Goal: Obtain resource: Obtain resource

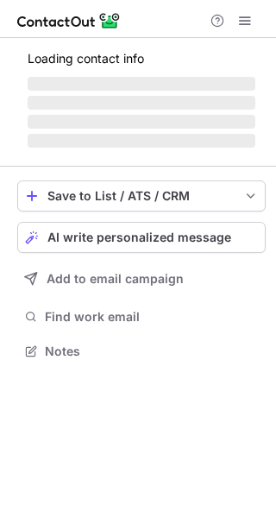
scroll to position [377, 276]
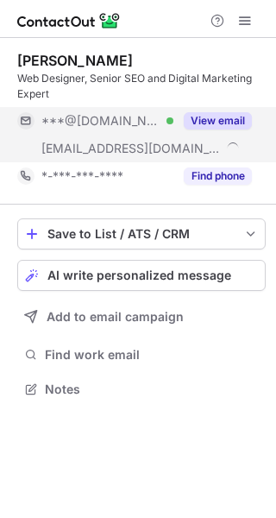
click at [221, 120] on button "View email" at bounding box center [218, 120] width 68 height 17
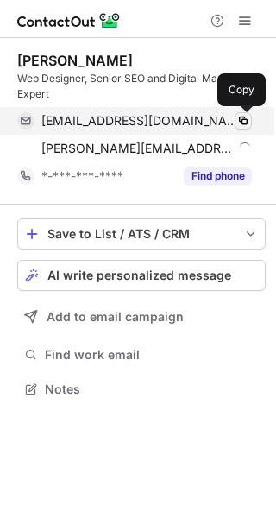
click at [244, 119] on span at bounding box center [243, 121] width 14 height 14
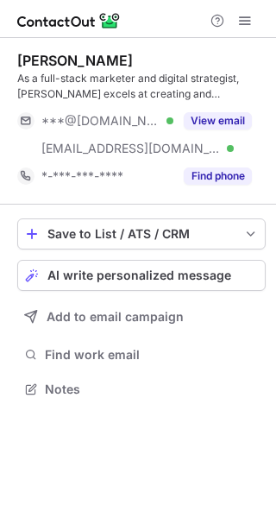
scroll to position [377, 276]
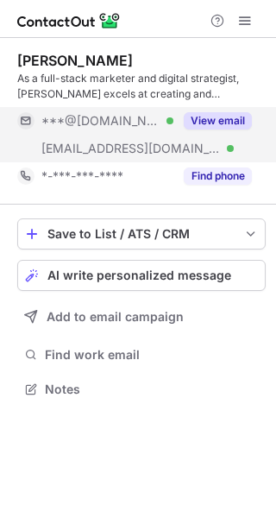
click at [217, 117] on button "View email" at bounding box center [218, 120] width 68 height 17
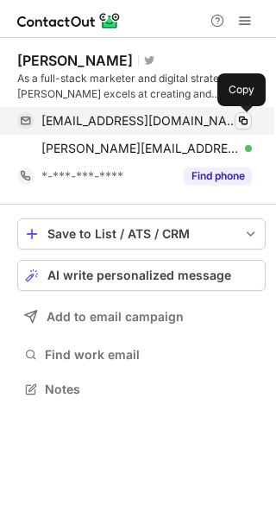
click at [243, 119] on span at bounding box center [243, 121] width 14 height 14
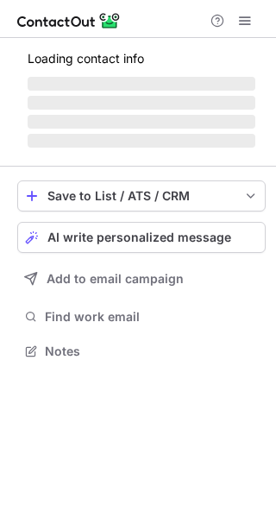
scroll to position [334, 276]
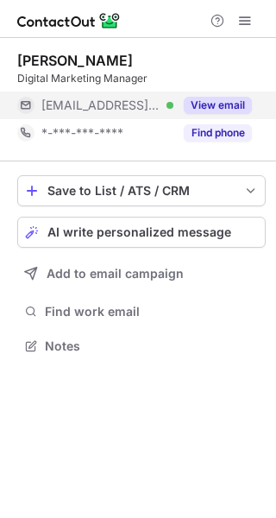
click at [241, 102] on button "View email" at bounding box center [218, 105] width 68 height 17
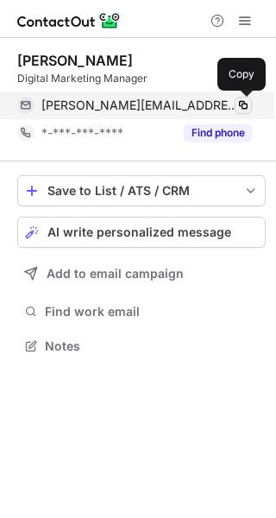
click at [242, 103] on span at bounding box center [243, 105] width 14 height 14
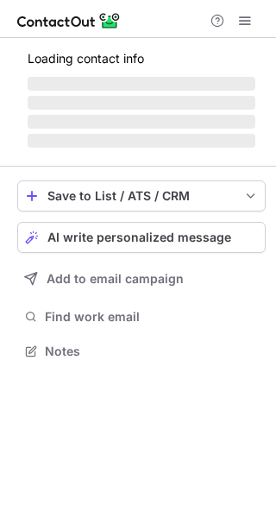
scroll to position [349, 276]
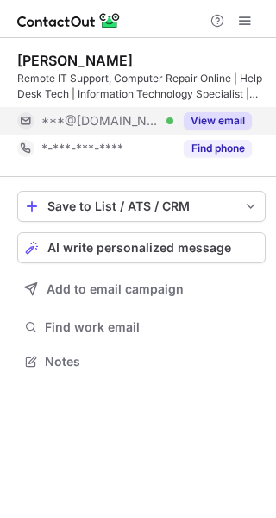
click at [211, 123] on button "View email" at bounding box center [218, 120] width 68 height 17
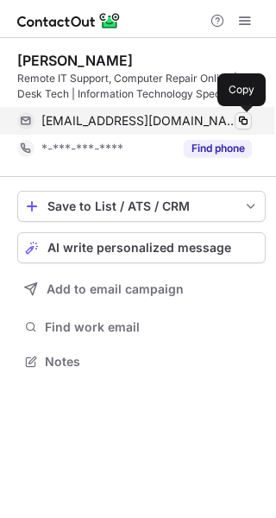
click at [242, 122] on span at bounding box center [243, 121] width 14 height 14
